Goal: Navigation & Orientation: Find specific page/section

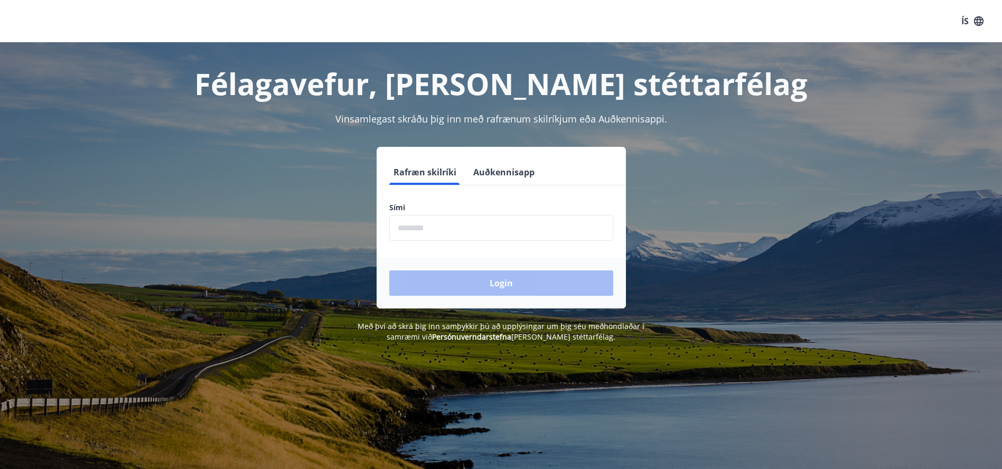
click at [417, 228] on input "phone" at bounding box center [501, 228] width 224 height 26
type input "********"
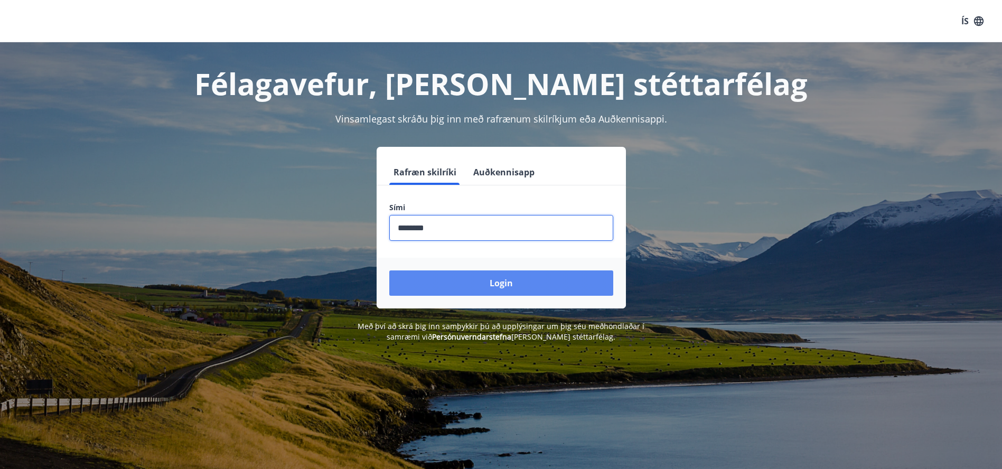
click at [461, 283] on button "Login" at bounding box center [501, 282] width 224 height 25
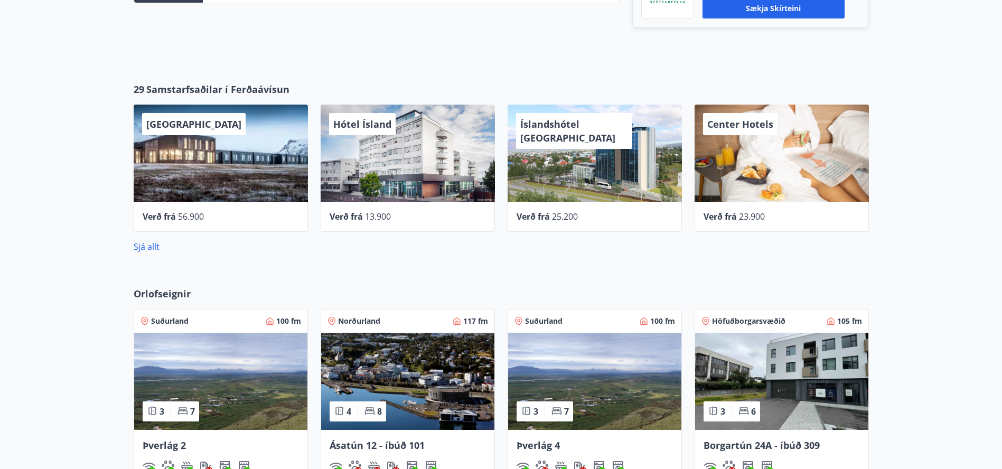
scroll to position [280, 0]
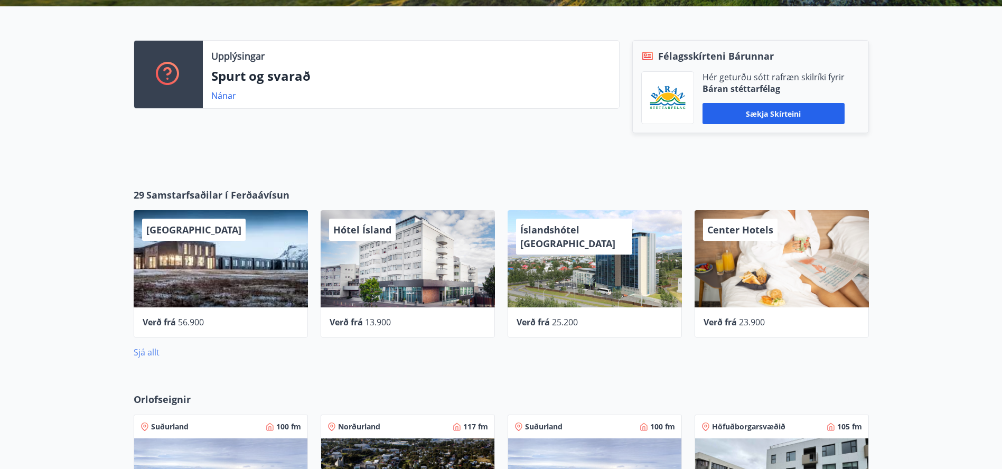
click at [147, 349] on link "Sjá allt" at bounding box center [147, 352] width 26 height 12
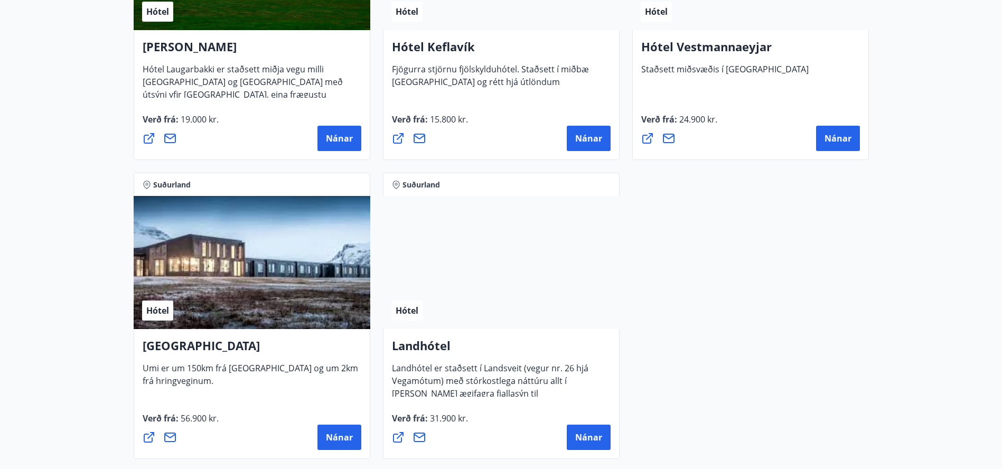
scroll to position [2746, 0]
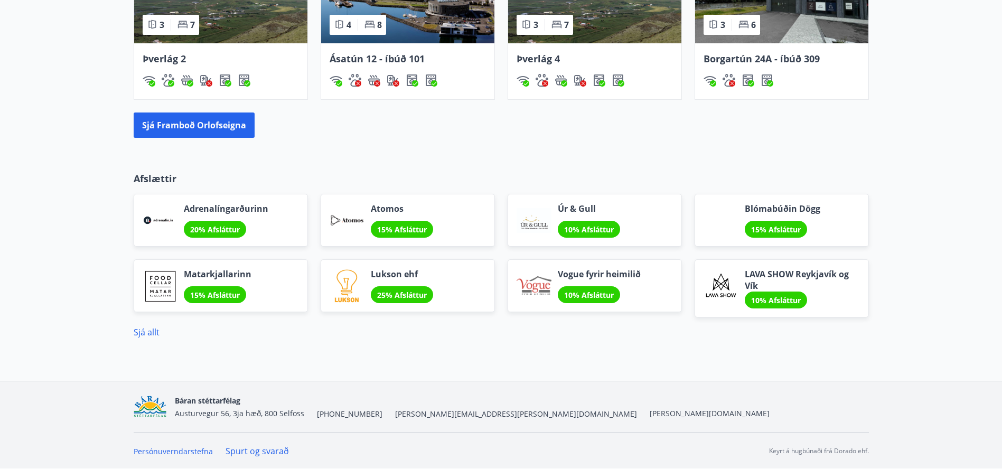
scroll to position [773, 0]
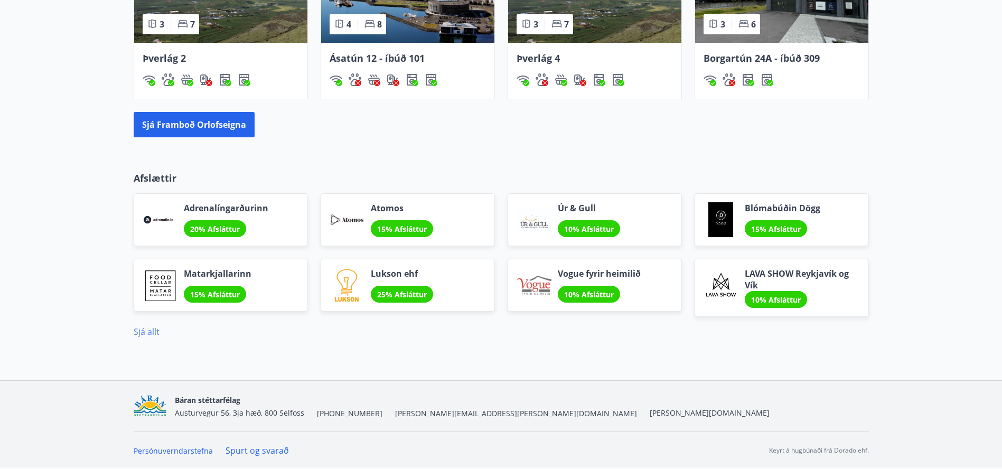
click at [151, 330] on link "Sjá allt" at bounding box center [147, 332] width 26 height 12
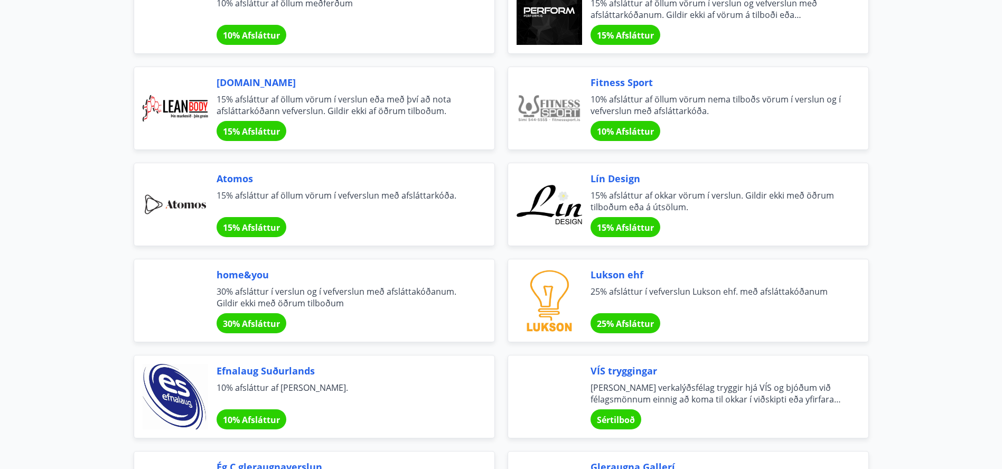
scroll to position [155, 0]
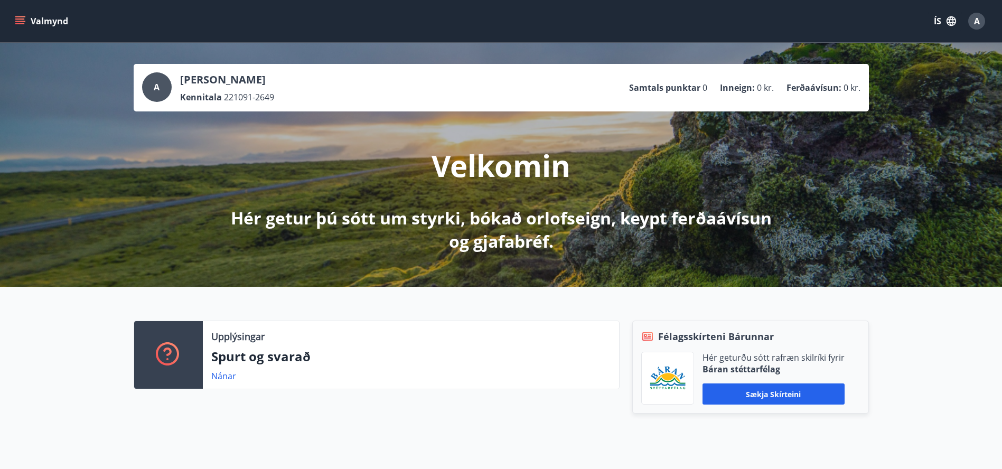
click at [19, 24] on icon "menu" at bounding box center [20, 23] width 10 height 1
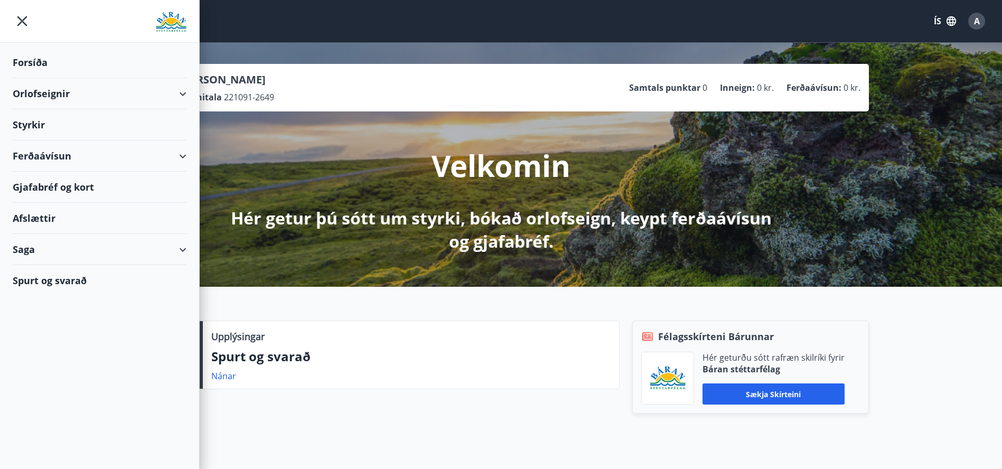
click at [61, 185] on div "Gjafabréf og kort" at bounding box center [100, 187] width 174 height 31
